Goal: Check status: Check status

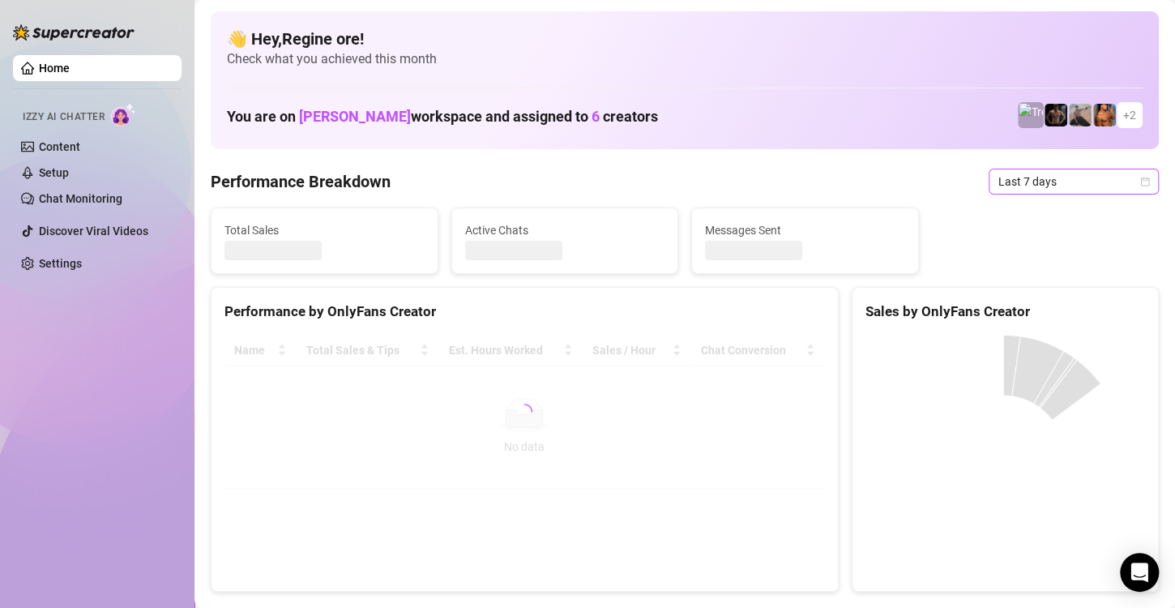
click at [1005, 180] on span "Last 7 days" at bounding box center [1074, 181] width 151 height 24
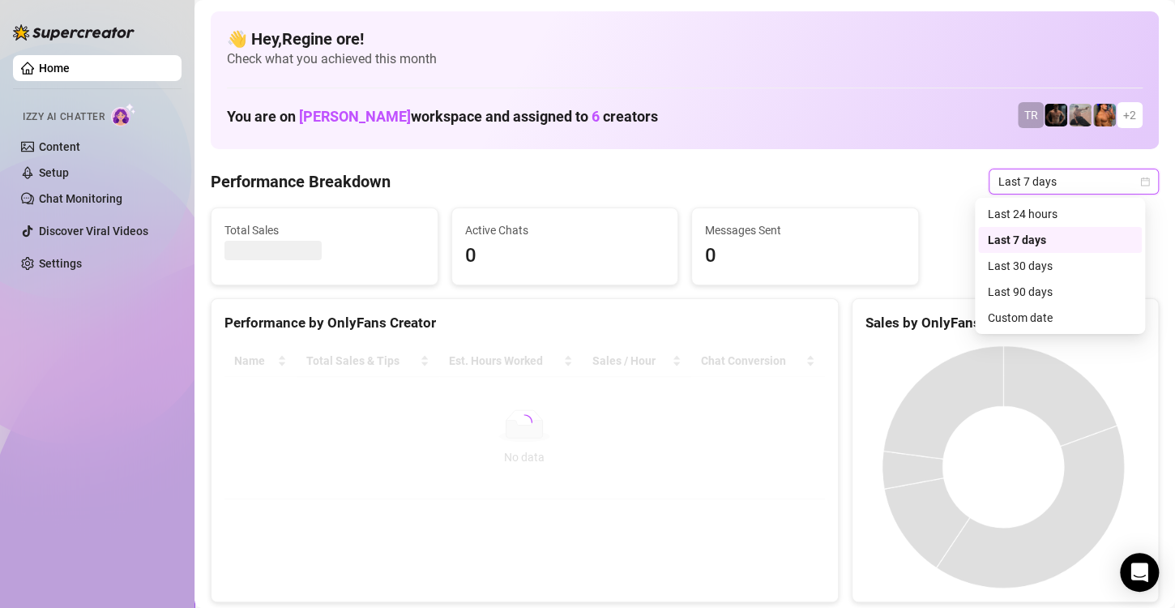
click at [1017, 317] on div "Sales by OnlyFans Creator" at bounding box center [1006, 323] width 280 height 22
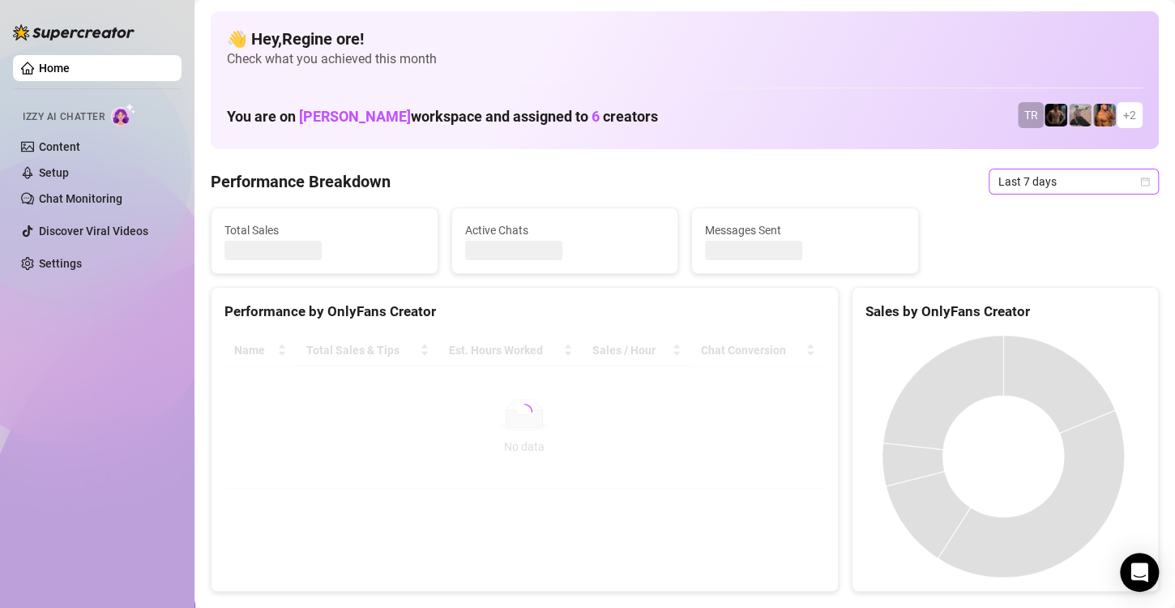
click at [1046, 185] on span "Last 7 days" at bounding box center [1074, 181] width 151 height 24
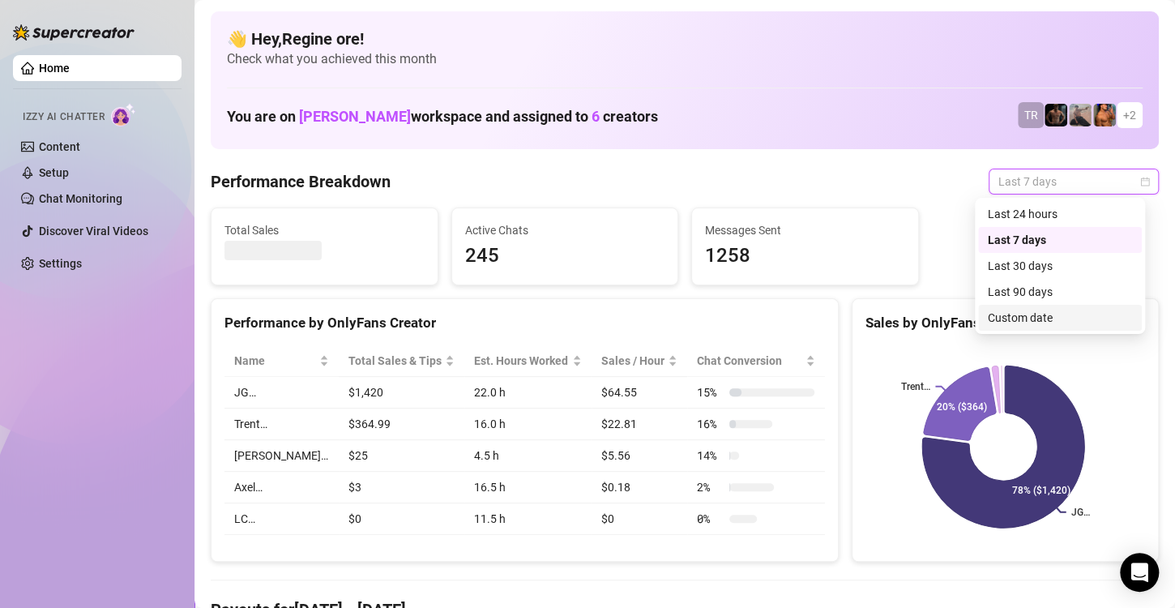
click at [1039, 311] on div "Custom date" at bounding box center [1060, 318] width 144 height 18
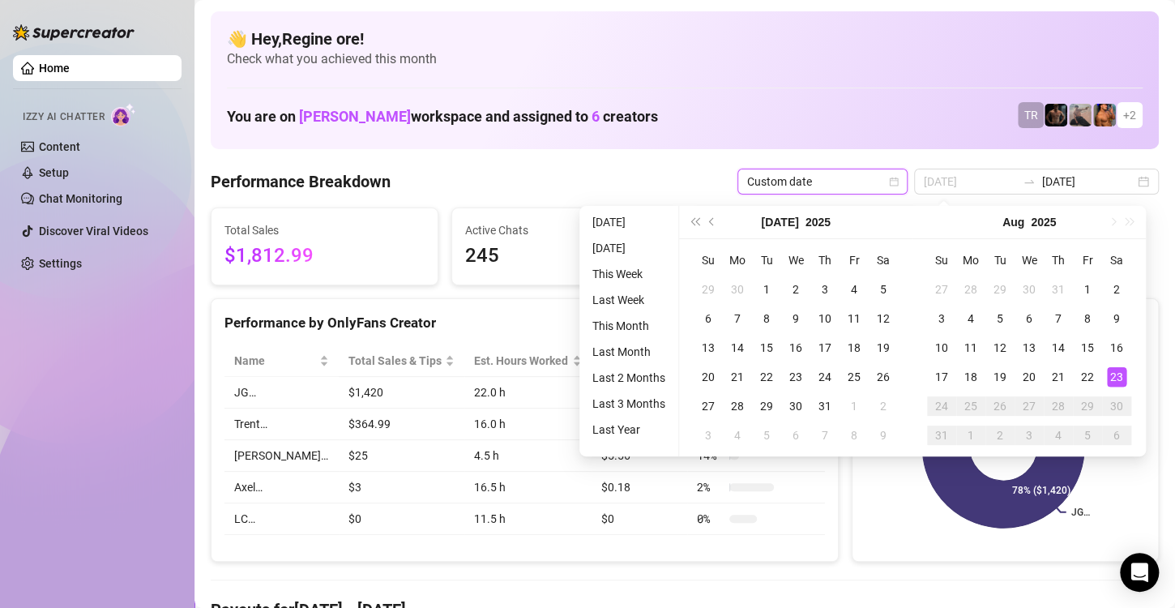
click at [1110, 376] on div "23" at bounding box center [1116, 376] width 19 height 19
type input "[DATE]"
click at [1110, 376] on div "23" at bounding box center [1116, 376] width 19 height 19
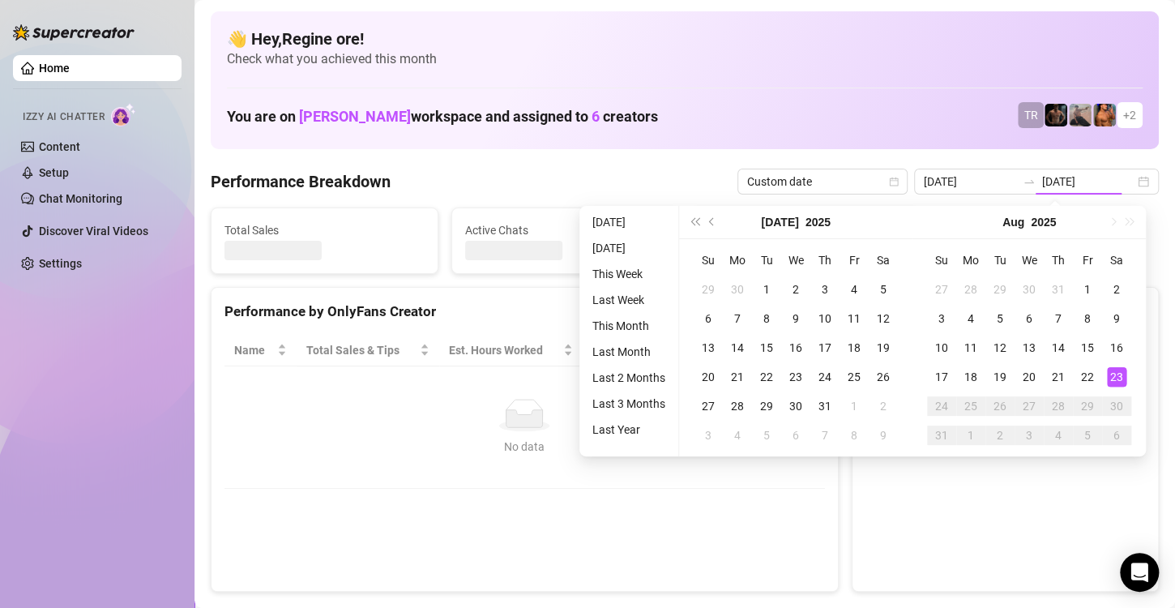
type input "[DATE]"
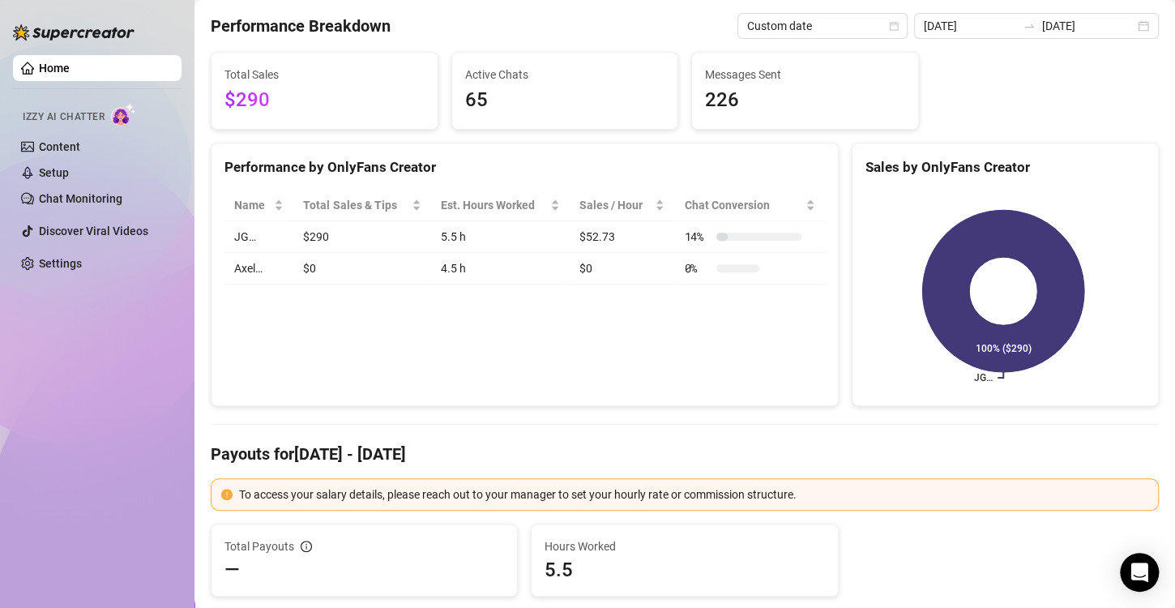
scroll to position [243, 0]
